Goal: Transaction & Acquisition: Purchase product/service

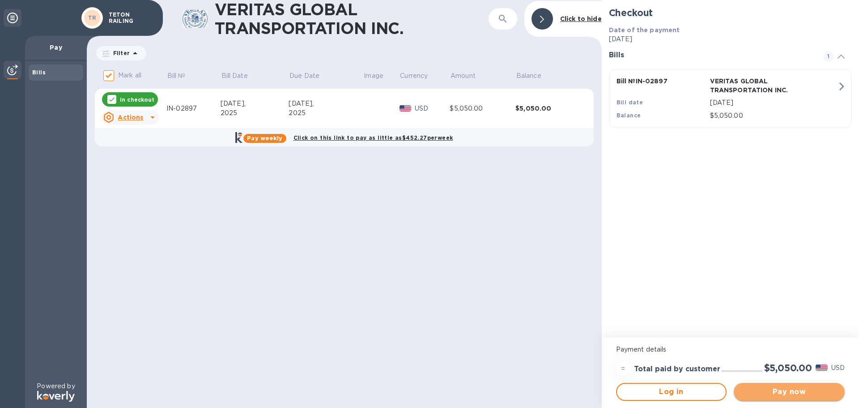
click at [795, 391] on span "Pay now" at bounding box center [789, 391] width 97 height 11
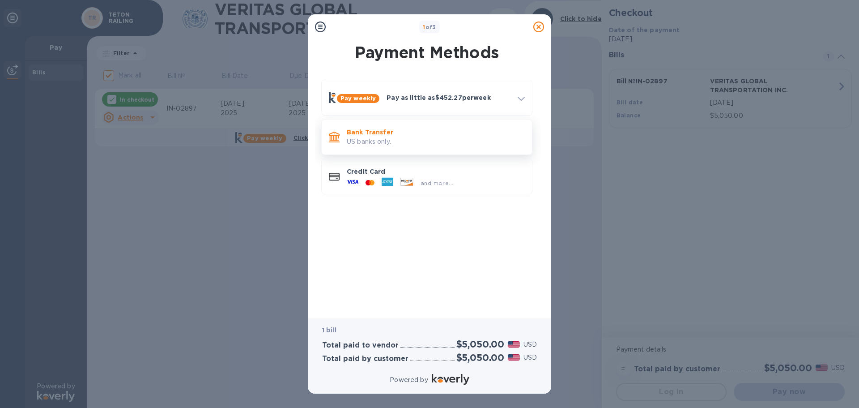
click at [430, 128] on p "Bank Transfer" at bounding box center [436, 132] width 178 height 9
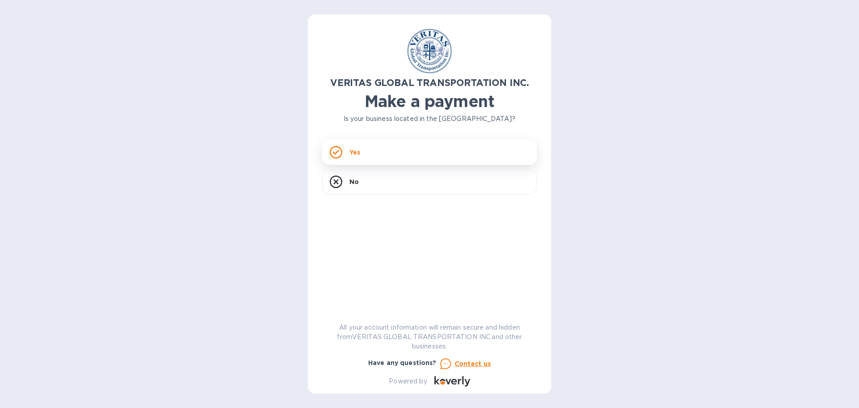
click at [363, 156] on div "Yes" at bounding box center [429, 152] width 215 height 25
